Goal: Communication & Community: Answer question/provide support

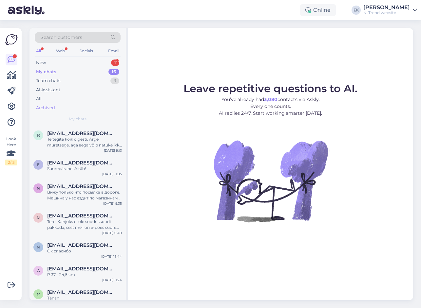
click at [48, 61] on div "New 1" at bounding box center [78, 62] width 86 height 9
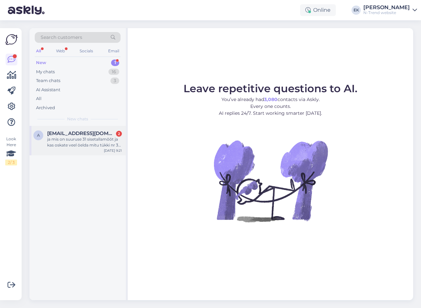
click at [81, 145] on div "ja mis on suuruse 31 sisetallamõõt ja kas oskate veel öelda mitu tükki nr 31 lõ…" at bounding box center [84, 143] width 75 height 12
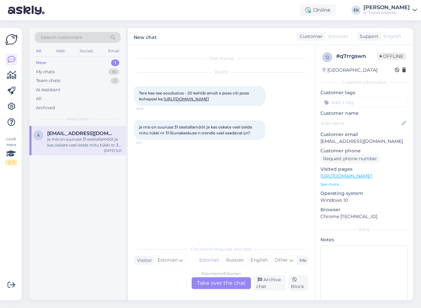
click at [181, 100] on link "[URL][DOMAIN_NAME]" at bounding box center [186, 99] width 46 height 5
click at [217, 282] on div "Estonian to Estonian Take over the chat" at bounding box center [221, 284] width 59 height 12
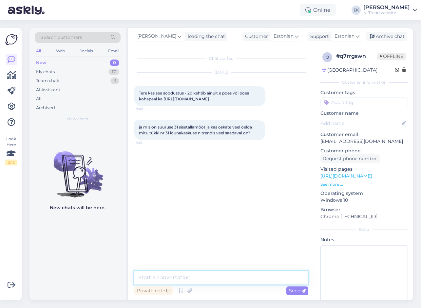
click at [193, 279] on textarea at bounding box center [221, 278] width 174 height 14
type textarea "Tere. Poes on nende hind 36,99"
click at [230, 280] on textarea at bounding box center [221, 278] width 174 height 14
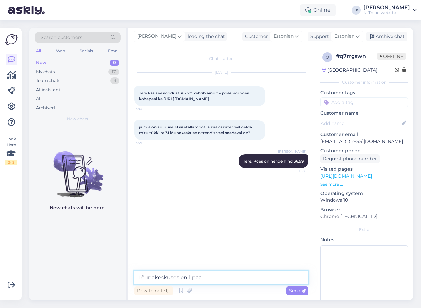
type textarea "Lõunakeskuses on 1 paar"
click at [210, 277] on textarea at bounding box center [221, 278] width 174 height 14
paste textarea "Sisetallamõõt on 20,5 cm."
type textarea "Sisetallamõõt on 20,5 cm."
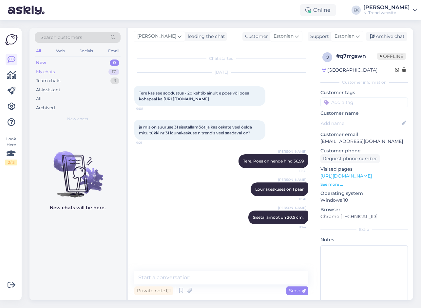
click at [55, 71] on div "My chats" at bounding box center [45, 72] width 19 height 7
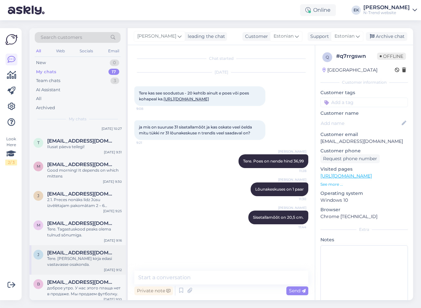
scroll to position [279, 0]
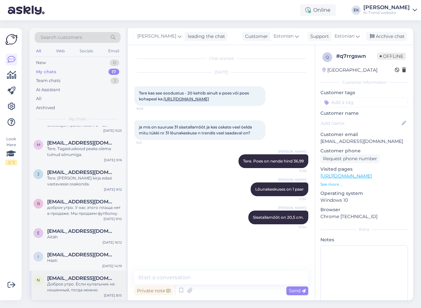
click at [65, 290] on div "Доброе утро. Если купальник не ношенный, тогда можно." at bounding box center [84, 288] width 75 height 12
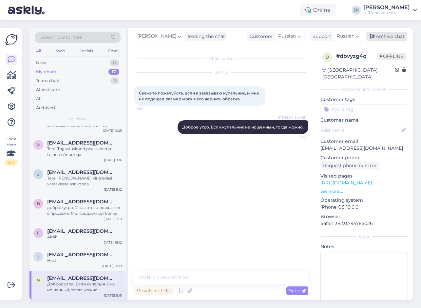
click at [383, 35] on div "Archive chat" at bounding box center [386, 36] width 41 height 9
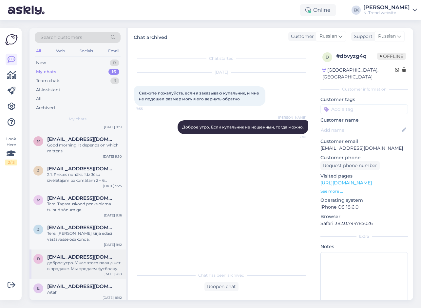
scroll to position [250, 0]
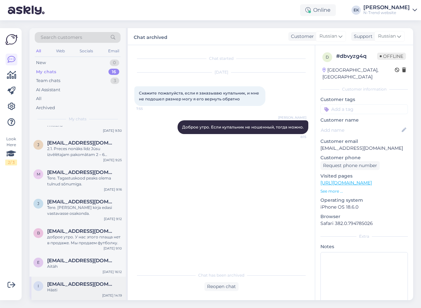
click at [66, 289] on div "Hästi" at bounding box center [84, 291] width 75 height 6
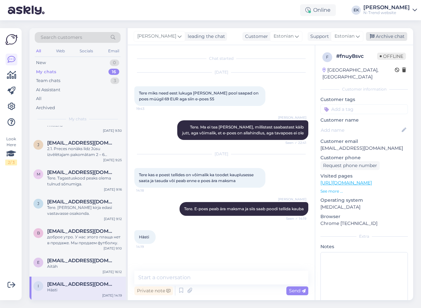
click at [383, 36] on div "Archive chat" at bounding box center [386, 36] width 41 height 9
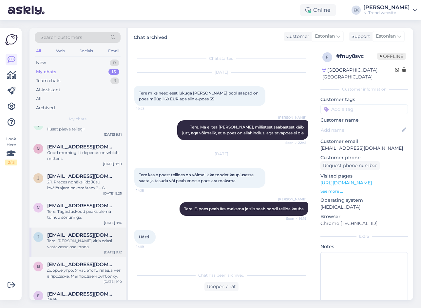
scroll to position [226, 0]
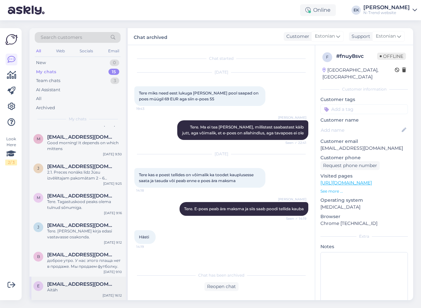
click at [58, 286] on span "[EMAIL_ADDRESS][DOMAIN_NAME]" at bounding box center [81, 285] width 68 height 6
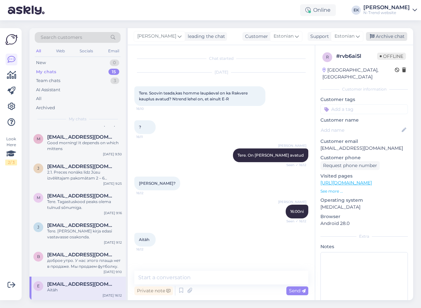
click at [389, 37] on div "Archive chat" at bounding box center [386, 36] width 41 height 9
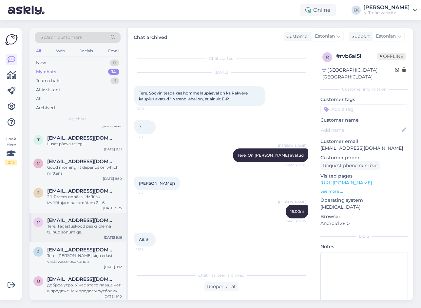
scroll to position [203, 0]
drag, startPoint x: 65, startPoint y: 287, endPoint x: 76, endPoint y: 278, distance: 14.7
click at [65, 287] on div "доброе утро. У нас этого плаща нет в продаже. Мы продаем футболку." at bounding box center [84, 288] width 75 height 12
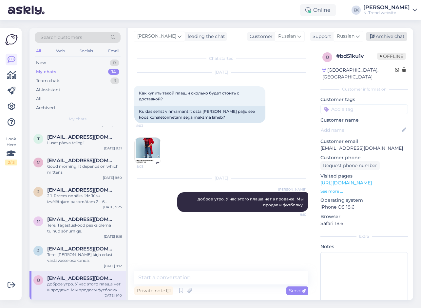
click at [381, 37] on div "Archive chat" at bounding box center [386, 36] width 41 height 9
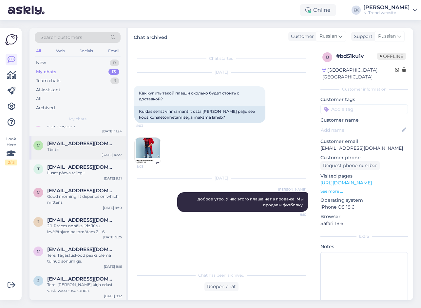
scroll to position [173, 0]
click at [74, 285] on div "Tere. [PERSON_NAME] kirja edasi vastavasse osakonda." at bounding box center [84, 288] width 75 height 12
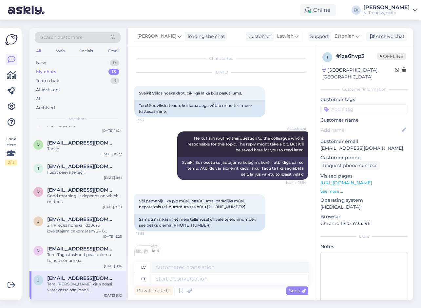
scroll to position [76, 0]
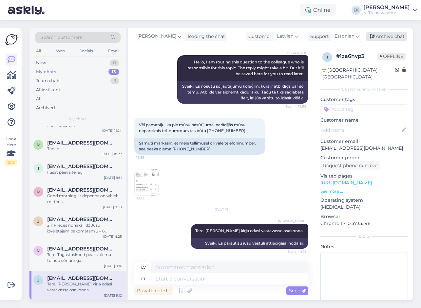
click at [386, 35] on div "Archive chat" at bounding box center [386, 36] width 41 height 9
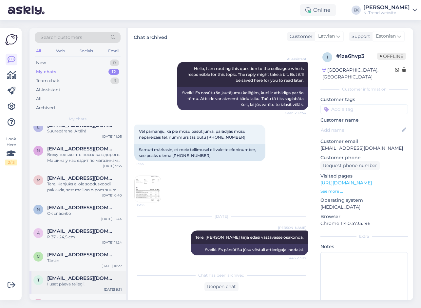
scroll to position [144, 0]
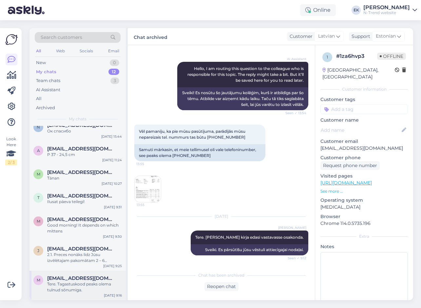
drag, startPoint x: 75, startPoint y: 286, endPoint x: 145, endPoint y: 249, distance: 79.1
click at [75, 286] on div "Tere. Tagastuskood peaks olema tulnud sõnumiga." at bounding box center [84, 288] width 75 height 12
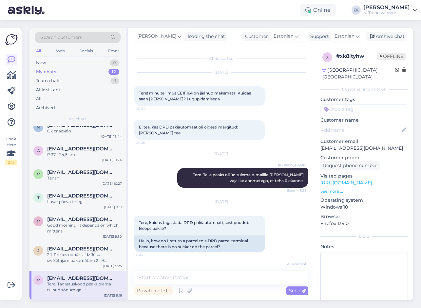
scroll to position [147, 0]
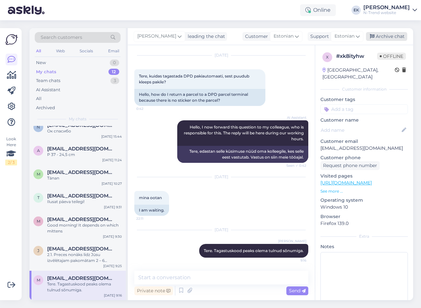
click at [391, 33] on div "Archive chat" at bounding box center [386, 36] width 41 height 9
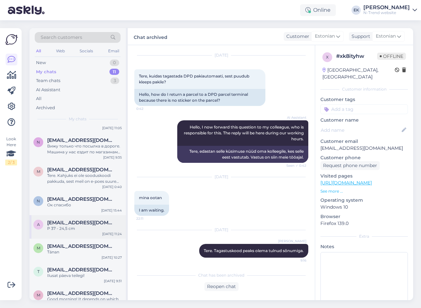
scroll to position [114, 0]
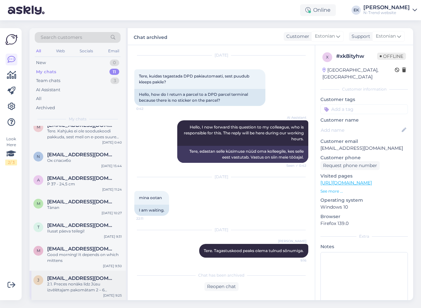
click at [60, 290] on div "2.1. Preces nonāks līdz Jūsu izvēlētajam pakomātam 2 – 6 darbadienu laikā, sāko…" at bounding box center [84, 288] width 75 height 12
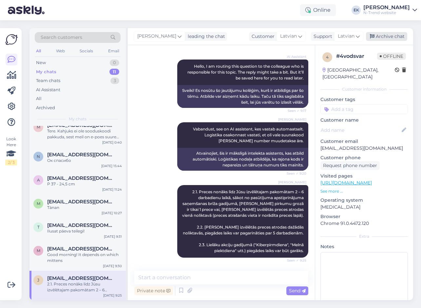
click at [389, 36] on div "Archive chat" at bounding box center [386, 36] width 41 height 9
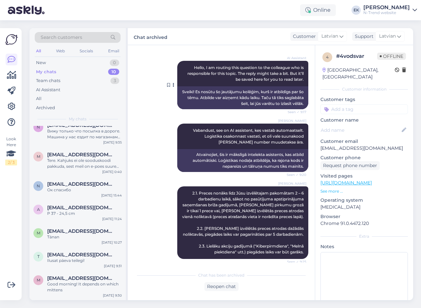
scroll to position [80, 0]
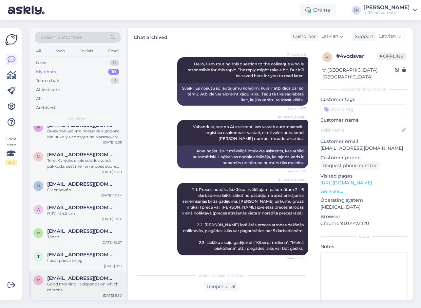
click at [75, 280] on span "[EMAIL_ADDRESS][DOMAIN_NAME]" at bounding box center [81, 279] width 68 height 6
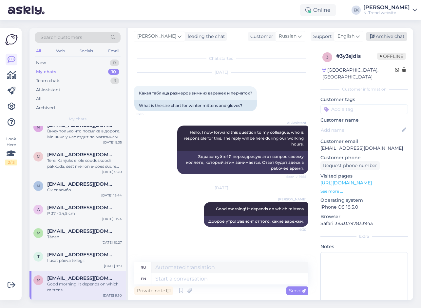
click at [389, 37] on div "Archive chat" at bounding box center [386, 36] width 41 height 9
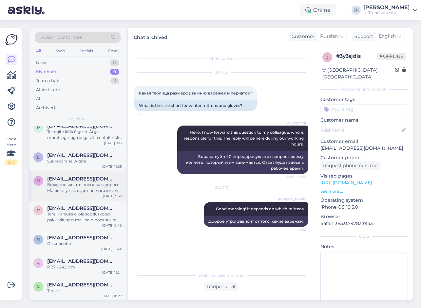
scroll to position [55, 0]
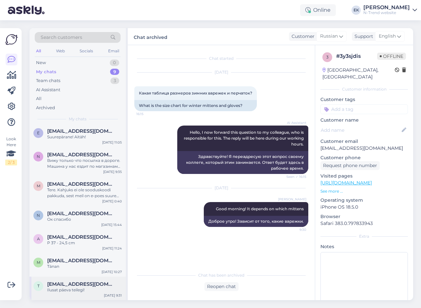
click at [72, 289] on div "Ilusat päeva teilegi!" at bounding box center [84, 291] width 75 height 6
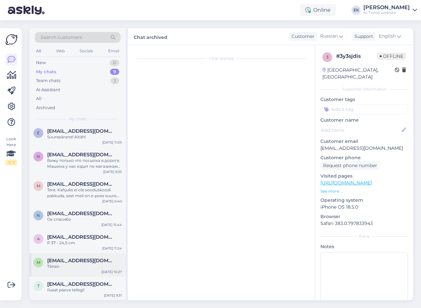
scroll to position [263, 0]
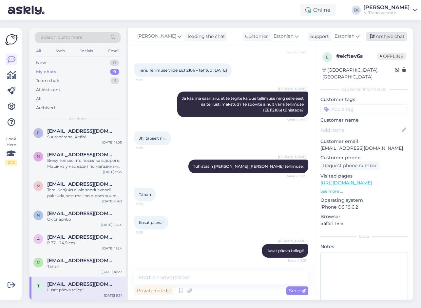
click at [390, 37] on div "Archive chat" at bounding box center [386, 36] width 41 height 9
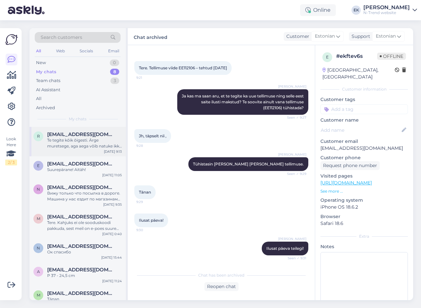
scroll to position [0, 0]
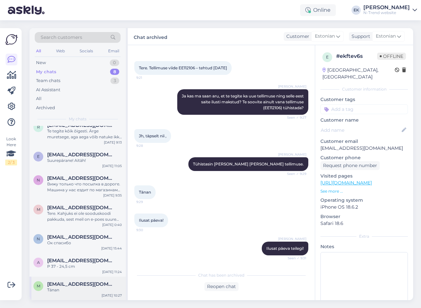
click at [62, 282] on span "[EMAIL_ADDRESS][DOMAIN_NAME]" at bounding box center [81, 285] width 68 height 6
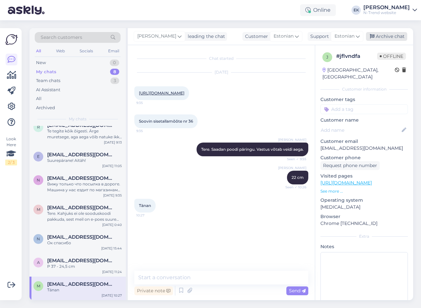
click at [392, 35] on div "Archive chat" at bounding box center [386, 36] width 41 height 9
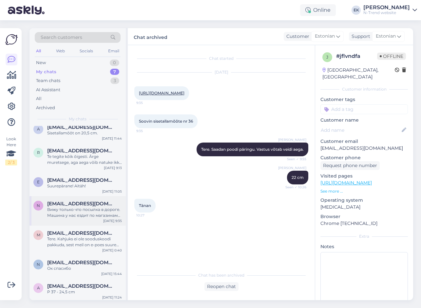
scroll to position [8, 0]
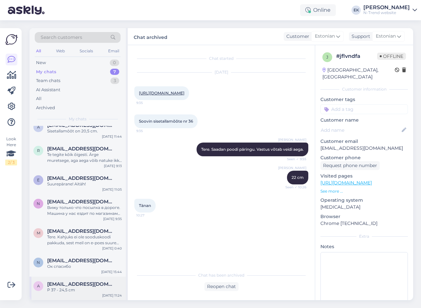
click at [69, 287] on span "[EMAIL_ADDRESS][DOMAIN_NAME]" at bounding box center [81, 285] width 68 height 6
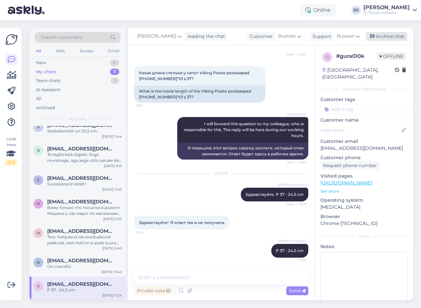
click at [390, 35] on div "Archive chat" at bounding box center [386, 36] width 41 height 9
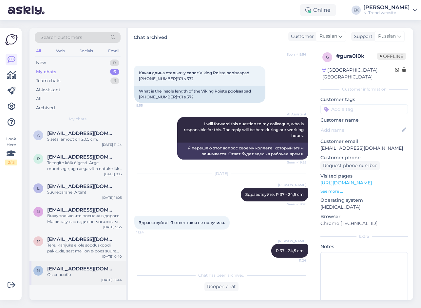
click at [78, 279] on div "n [EMAIL_ADDRESS][DOMAIN_NAME] Ок спасибо [DATE] 15:44" at bounding box center [77, 274] width 96 height 24
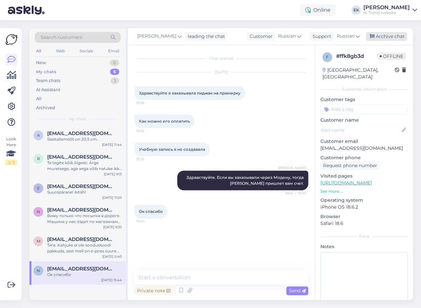
click at [388, 35] on div "Archive chat" at bounding box center [386, 36] width 41 height 9
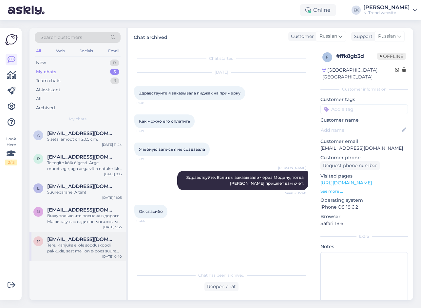
click at [85, 247] on div "Tere. Kahjuks ei ole sooduskoodi pakkuda, sest meil on e-poes suurem osa kaubav…" at bounding box center [84, 249] width 75 height 12
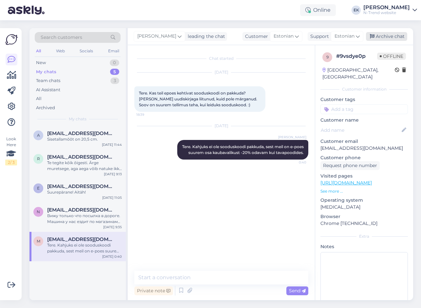
click at [387, 35] on div "Archive chat" at bounding box center [386, 36] width 41 height 9
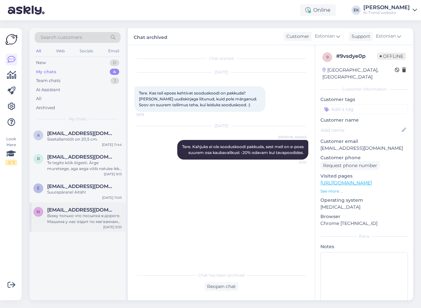
click at [80, 219] on div "Вижу только что посылка в дороге. Машина у нас ездит по магазинам один раз в не…" at bounding box center [84, 219] width 75 height 12
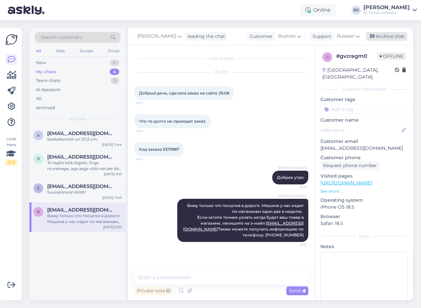
click at [386, 35] on div "Archive chat" at bounding box center [386, 36] width 41 height 9
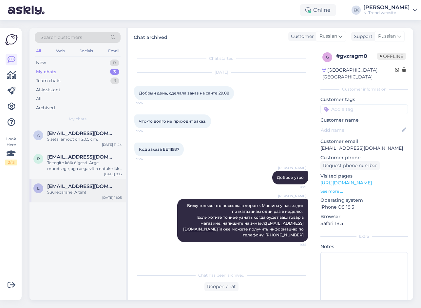
click at [83, 198] on div "e [EMAIL_ADDRESS][DOMAIN_NAME] Suurepärane! Aitäh! [DATE] 11:05" at bounding box center [77, 191] width 96 height 24
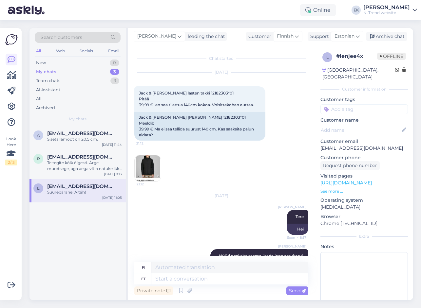
scroll to position [454, 0]
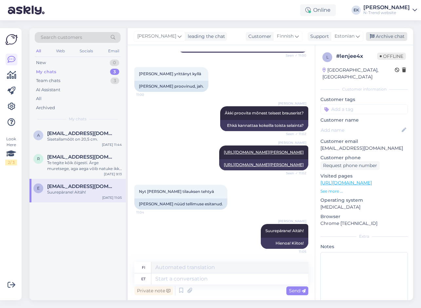
click at [377, 37] on div "Archive chat" at bounding box center [386, 36] width 41 height 9
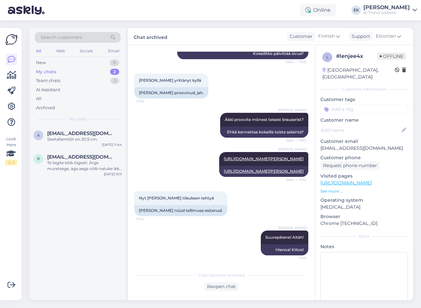
scroll to position [447, 0]
click at [51, 81] on div "Team chats" at bounding box center [48, 81] width 24 height 7
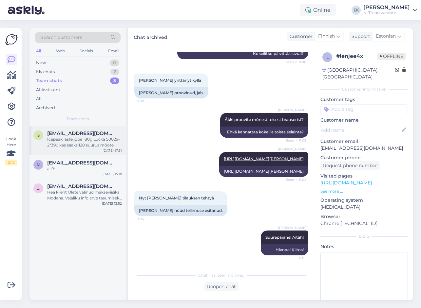
click at [68, 145] on div "Icepeak laste jope 180g Lucka 50029-2*390 kas saaks 128 suurus mõõte" at bounding box center [84, 143] width 75 height 12
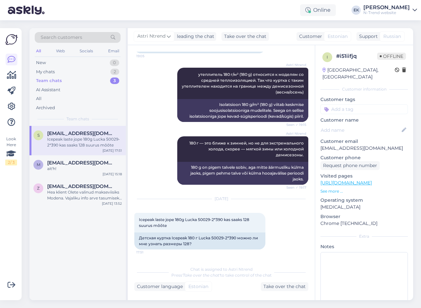
scroll to position [2032, 0]
click at [93, 163] on span "[EMAIL_ADDRESS][DOMAIN_NAME]" at bounding box center [81, 163] width 68 height 6
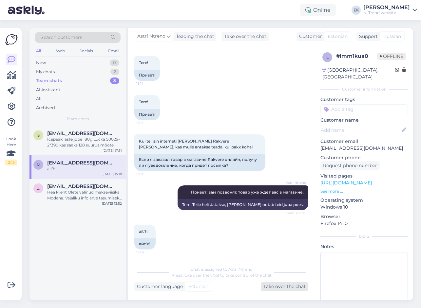
click at [277, 288] on div "Take over the chat" at bounding box center [284, 287] width 47 height 9
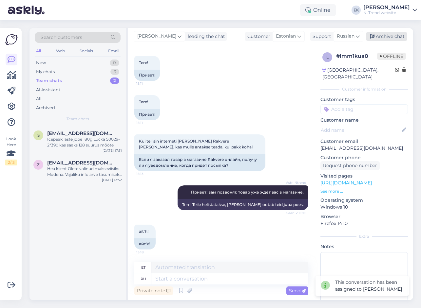
click at [384, 35] on div "Archive chat" at bounding box center [386, 36] width 41 height 9
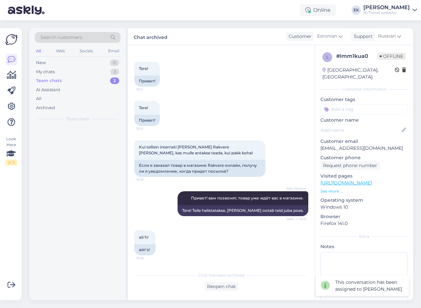
scroll to position [25, 0]
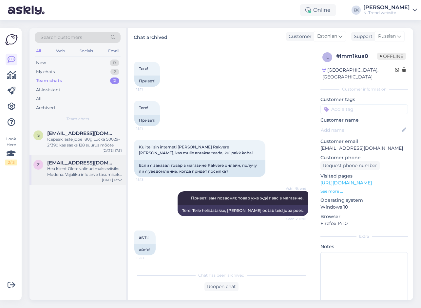
click at [80, 169] on div "Hea klient Olete valinud makseviisiks Modena. Vajaliku info arve tasumiseks lei…" at bounding box center [84, 172] width 75 height 12
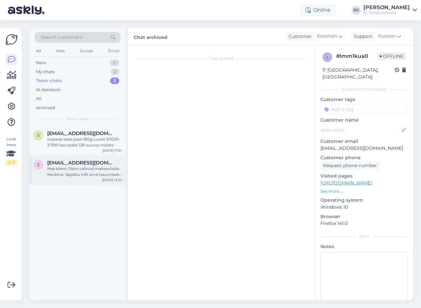
scroll to position [0, 0]
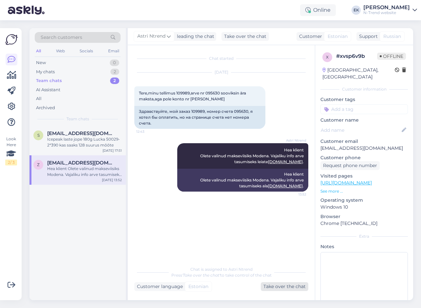
click at [288, 288] on div "Take over the chat" at bounding box center [284, 287] width 47 height 9
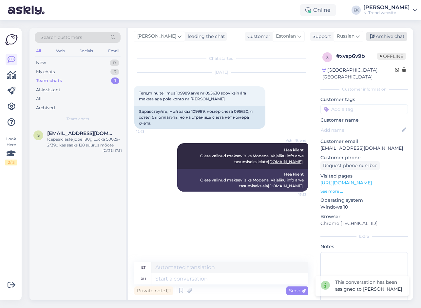
click at [381, 36] on div "Archive chat" at bounding box center [386, 36] width 41 height 9
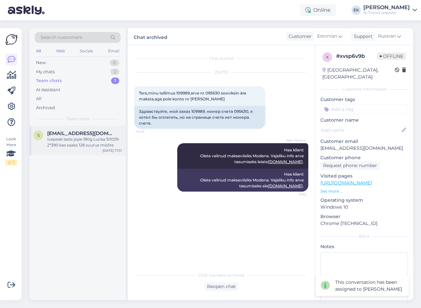
click at [86, 139] on div "Icepeak laste jope 180g Lucka 50029-2*390 kas saaks 128 suurus mõõte" at bounding box center [84, 143] width 75 height 12
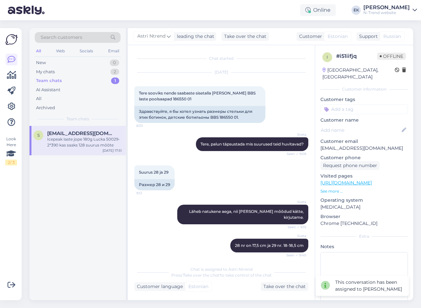
scroll to position [2032, 0]
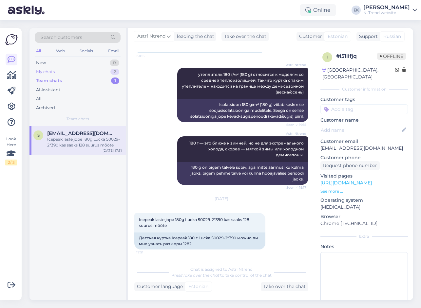
click at [46, 71] on div "My chats" at bounding box center [45, 72] width 19 height 7
